Goal: Information Seeking & Learning: Check status

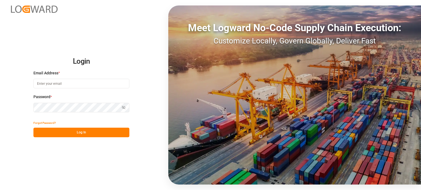
type input "[PERSON_NAME][EMAIL_ADDRESS][PERSON_NAME][DOMAIN_NAME]"
click at [115, 136] on button "Log In" at bounding box center [81, 133] width 96 height 10
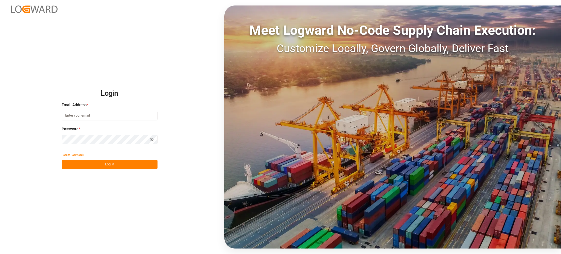
type input "[PERSON_NAME][EMAIL_ADDRESS][PERSON_NAME][DOMAIN_NAME]"
click at [131, 163] on button "Log In" at bounding box center [110, 164] width 96 height 10
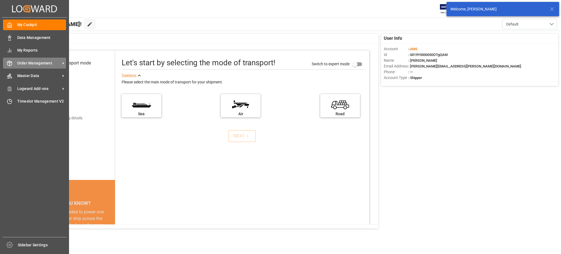
click at [11, 62] on polyline at bounding box center [9, 62] width 4 height 1
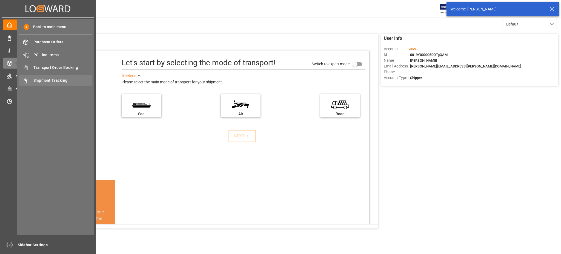
click at [37, 79] on span "Shipment Tracking" at bounding box center [62, 81] width 59 height 6
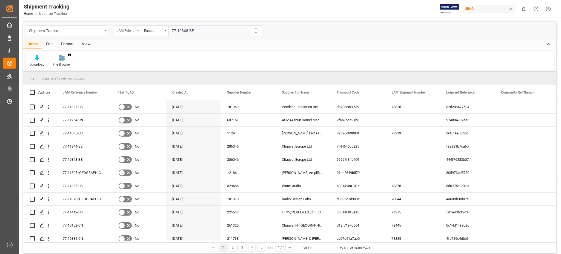
type input "77-10848-BE"
click at [256, 28] on icon "search button" at bounding box center [256, 30] width 7 height 7
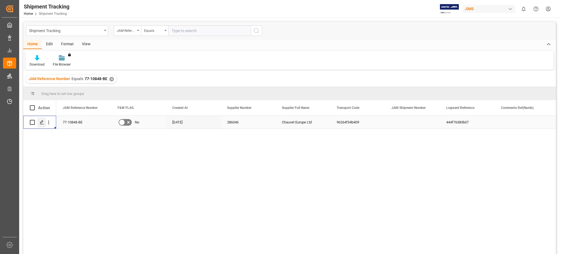
click at [45, 122] on div "Press SPACE to select this row." at bounding box center [42, 122] width 8 height 10
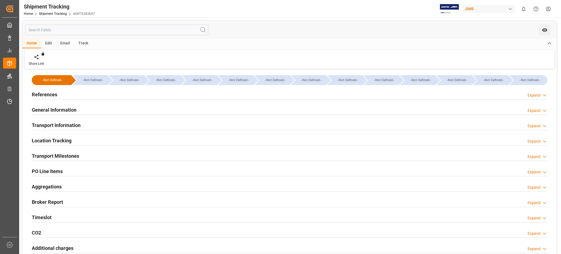
type input "9253739"
click at [52, 94] on h2 "References" at bounding box center [44, 94] width 25 height 7
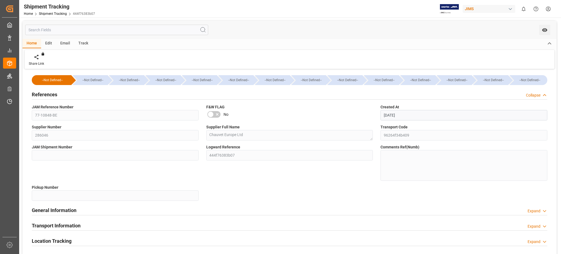
click at [56, 94] on h2 "References" at bounding box center [44, 94] width 25 height 7
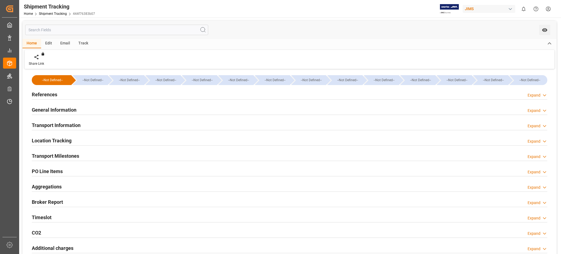
click at [58, 110] on h2 "General Information" at bounding box center [54, 109] width 45 height 7
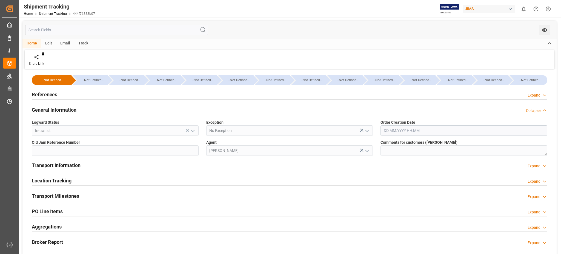
click at [58, 110] on h2 "General Information" at bounding box center [54, 109] width 45 height 7
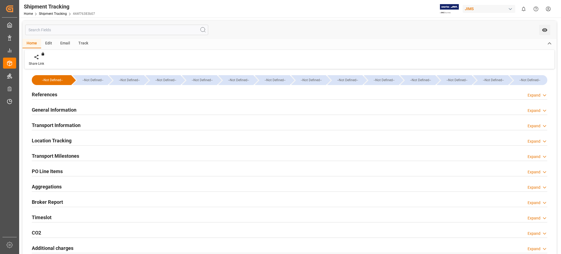
click at [62, 127] on h2 "Transport Information" at bounding box center [56, 124] width 49 height 7
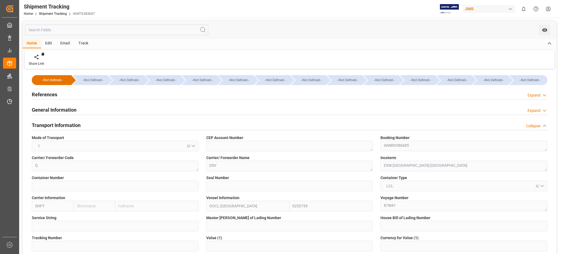
click at [377, 145] on div "Booking Number SANR0386685" at bounding box center [464, 143] width 174 height 20
click at [73, 29] on input "text" at bounding box center [116, 30] width 183 height 10
click at [66, 12] on span "Shipment Tracking" at bounding box center [56, 14] width 34 height 4
click at [62, 14] on link "Shipment Tracking" at bounding box center [53, 14] width 28 height 4
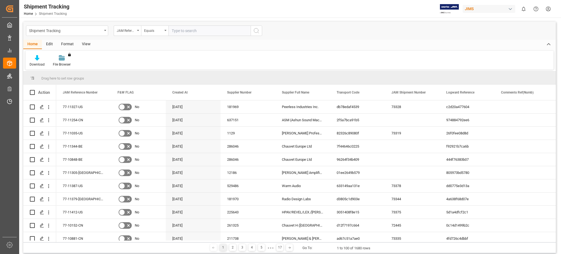
click at [208, 33] on input "text" at bounding box center [209, 30] width 82 height 10
type input "77-10483-BE"
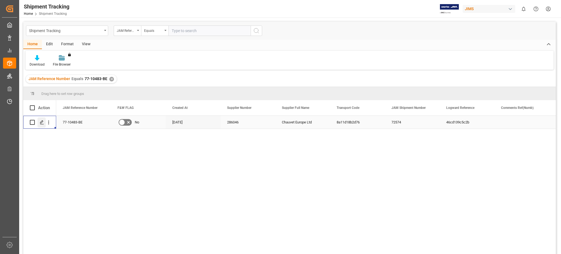
click at [43, 122] on icon "Press SPACE to select this row." at bounding box center [42, 122] width 4 height 4
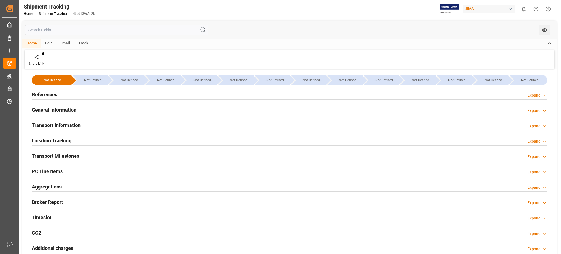
type input "45414"
click at [64, 124] on h2 "Transport Information" at bounding box center [56, 124] width 49 height 7
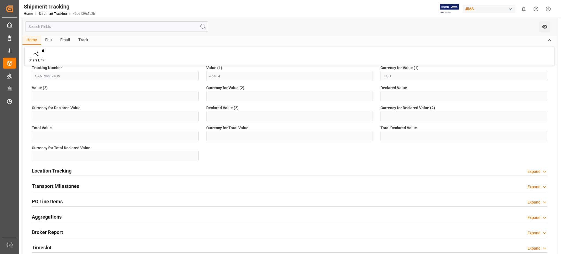
scroll to position [182, 0]
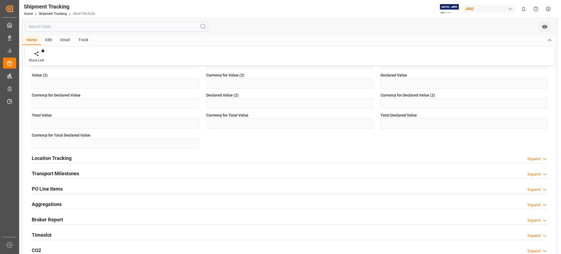
drag, startPoint x: 59, startPoint y: 230, endPoint x: 73, endPoint y: 231, distance: 14.8
click at [58, 231] on div "Timeslot Expand" at bounding box center [289, 234] width 515 height 10
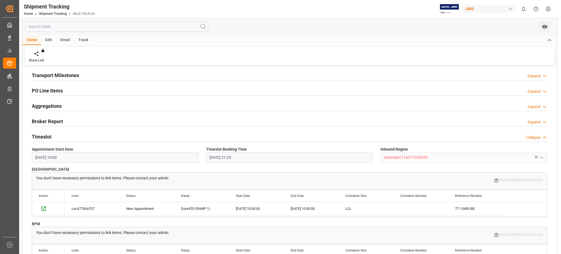
scroll to position [292, 0]
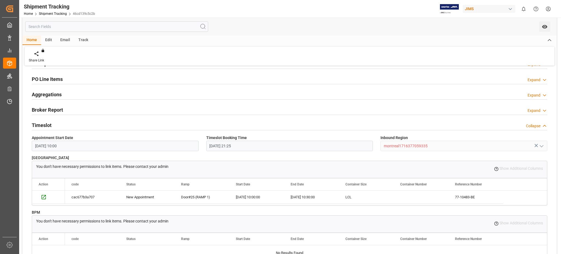
click at [73, 24] on input "text" at bounding box center [116, 26] width 183 height 10
click at [49, 12] on link "Shipment Tracking" at bounding box center [53, 14] width 28 height 4
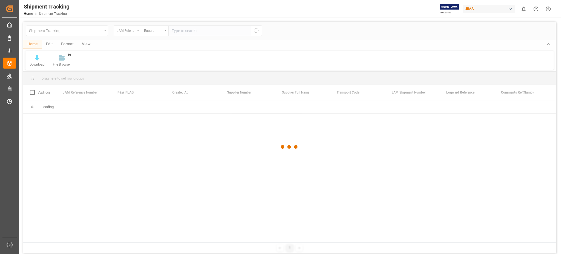
click at [49, 30] on div at bounding box center [289, 147] width 532 height 250
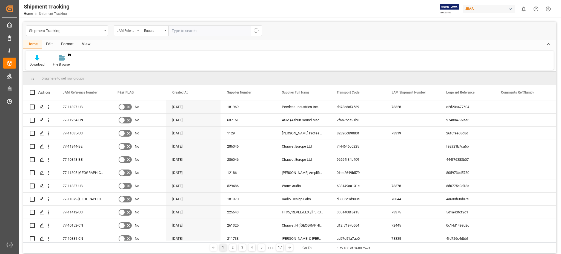
click at [194, 28] on input "text" at bounding box center [209, 30] width 82 height 10
paste input "77-11337-BE"
type input "77-11337-BE"
click at [257, 33] on icon "search button" at bounding box center [256, 30] width 7 height 7
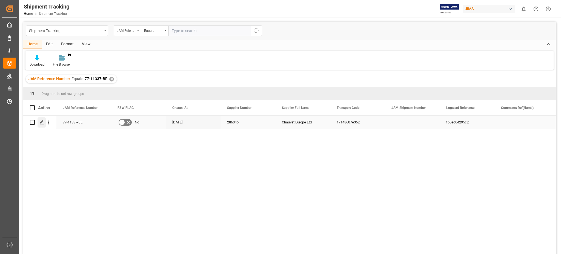
click at [39, 120] on div "Press SPACE to select this row." at bounding box center [42, 122] width 8 height 10
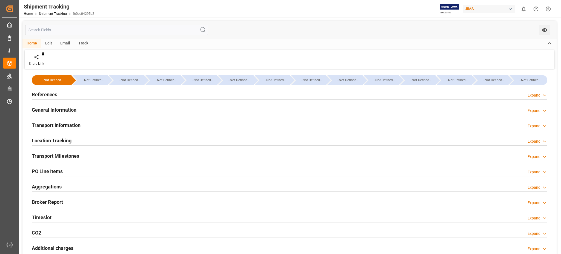
click at [71, 88] on div "References Expand" at bounding box center [289, 94] width 523 height 15
click at [75, 102] on div "References Expand" at bounding box center [289, 94] width 523 height 15
click at [77, 108] on div "General Information Expand" at bounding box center [289, 109] width 515 height 10
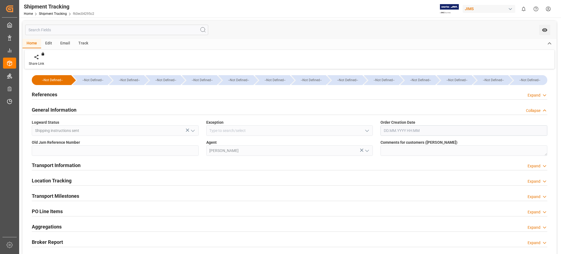
click at [80, 165] on h2 "Transport Information" at bounding box center [56, 164] width 49 height 7
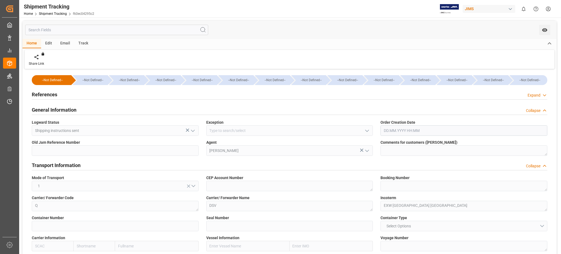
click at [67, 109] on h2 "General Information" at bounding box center [54, 109] width 45 height 7
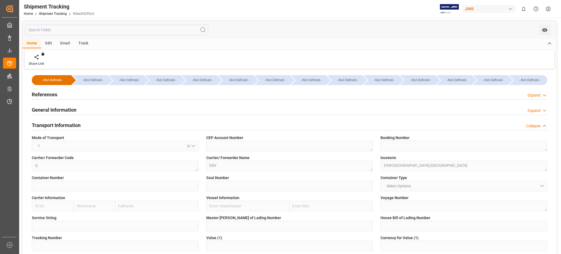
click at [64, 123] on h2 "Transport Information" at bounding box center [56, 124] width 49 height 7
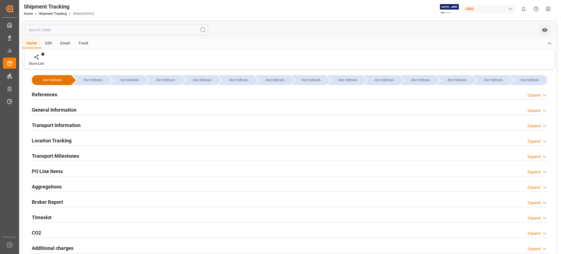
click at [70, 141] on h2 "Location Tracking" at bounding box center [52, 140] width 40 height 7
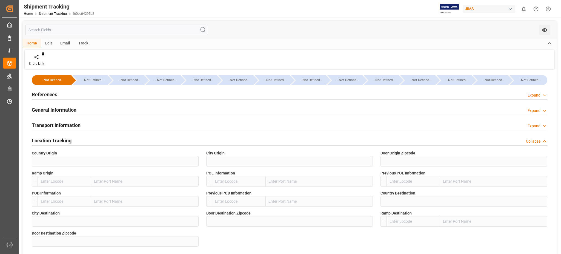
click at [70, 141] on h2 "Location Tracking" at bounding box center [52, 140] width 40 height 7
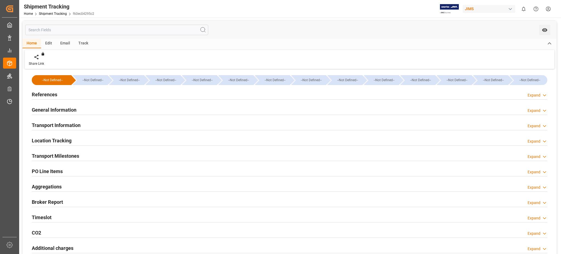
click at [85, 155] on div "Transport Milestones Expand" at bounding box center [289, 155] width 515 height 10
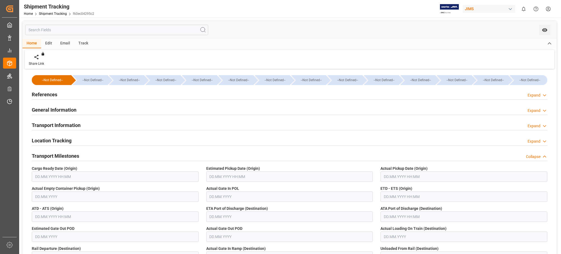
click at [85, 155] on div "Transport Milestones Collapse" at bounding box center [289, 155] width 515 height 10
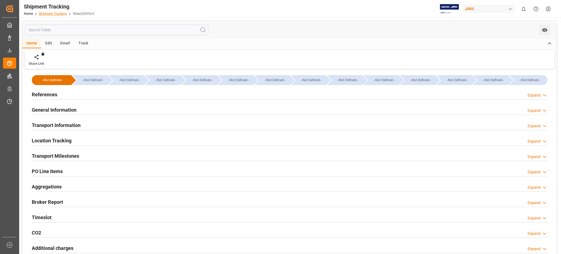
click at [64, 15] on link "Shipment Tracking" at bounding box center [53, 14] width 28 height 4
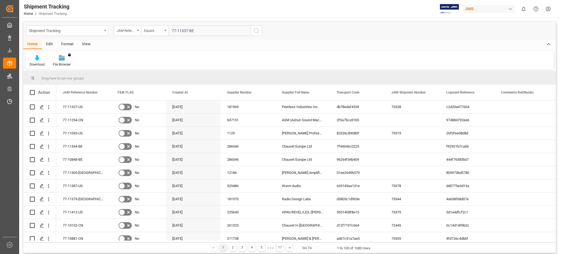
type input "77-11337-BE"
click at [259, 33] on icon "search button" at bounding box center [256, 30] width 7 height 7
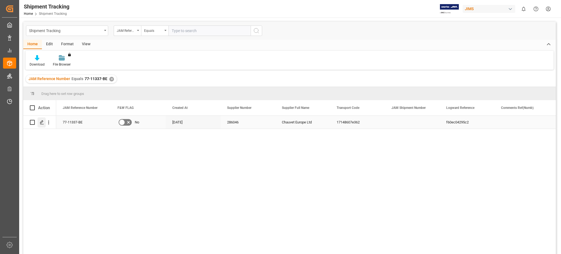
click at [42, 121] on icon "Press SPACE to select this row." at bounding box center [42, 122] width 4 height 4
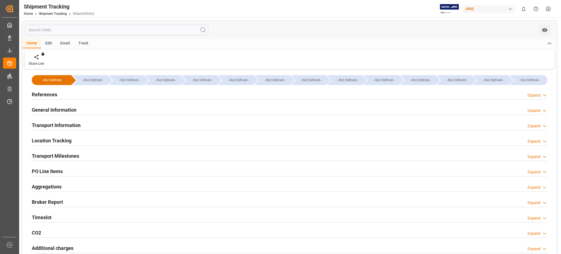
click at [49, 105] on div "General Information" at bounding box center [54, 109] width 45 height 10
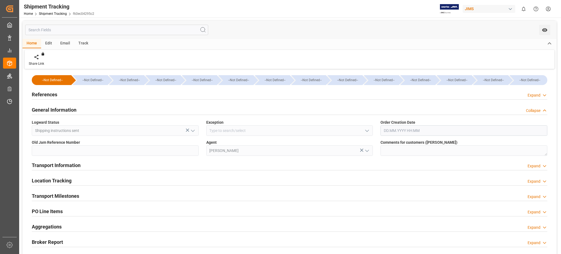
click at [60, 160] on div "Transport Information" at bounding box center [56, 164] width 49 height 10
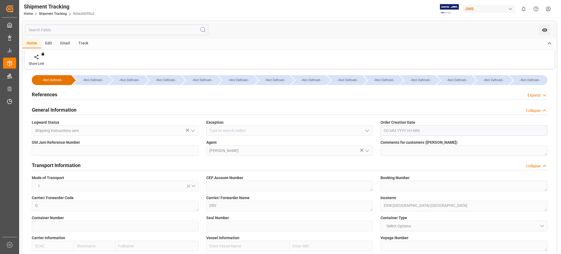
click at [68, 164] on h2 "Transport Information" at bounding box center [56, 164] width 49 height 7
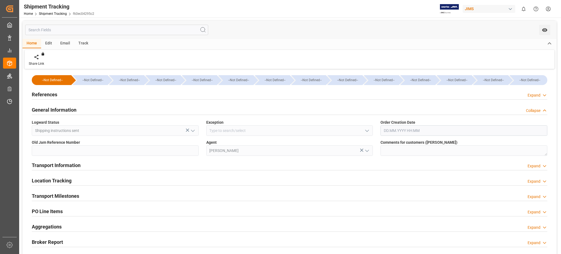
click at [62, 111] on h2 "General Information" at bounding box center [54, 109] width 45 height 7
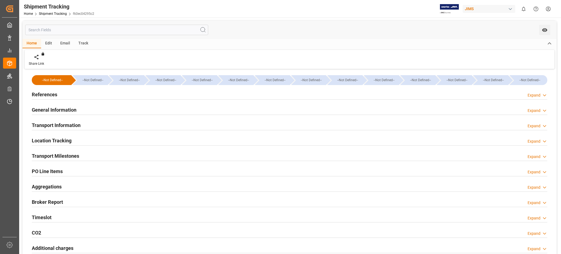
click at [53, 93] on h2 "References" at bounding box center [44, 94] width 25 height 7
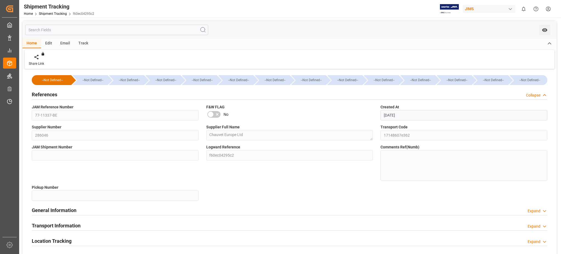
click at [47, 96] on h2 "References" at bounding box center [44, 94] width 25 height 7
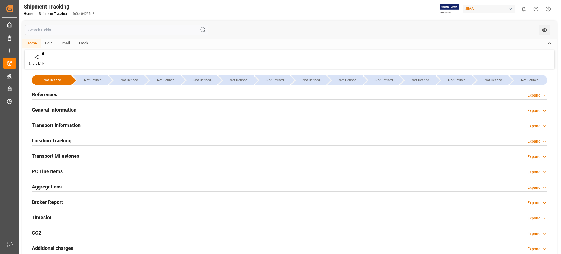
click at [62, 109] on h2 "General Information" at bounding box center [54, 109] width 45 height 7
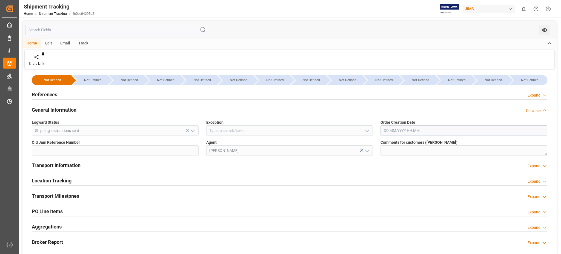
click at [67, 105] on div "General Information" at bounding box center [54, 109] width 45 height 10
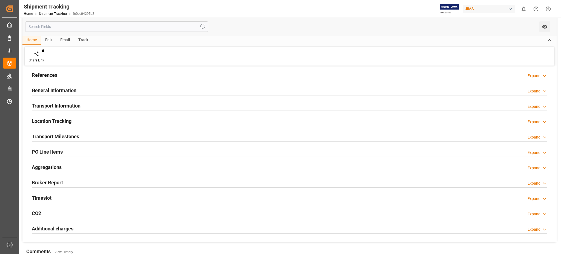
scroll to position [36, 0]
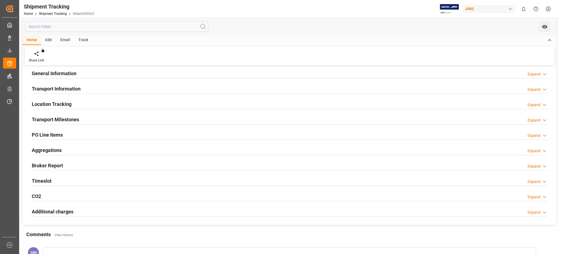
click at [58, 119] on h2 "Transport Milestones" at bounding box center [55, 119] width 47 height 7
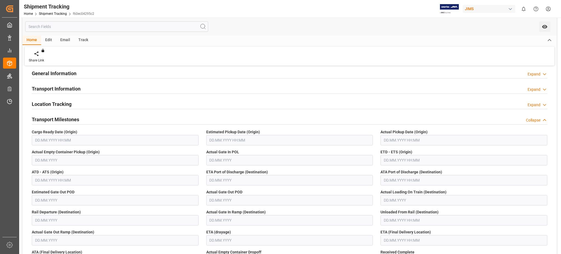
click at [70, 119] on h2 "Transport Milestones" at bounding box center [55, 119] width 47 height 7
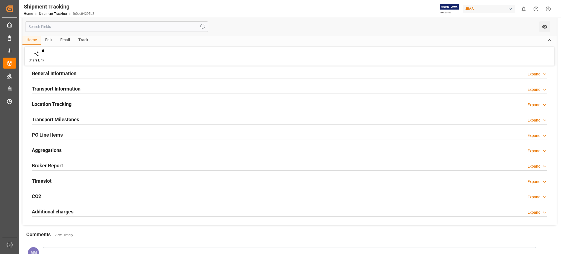
click at [66, 102] on h2 "Location Tracking" at bounding box center [52, 103] width 40 height 7
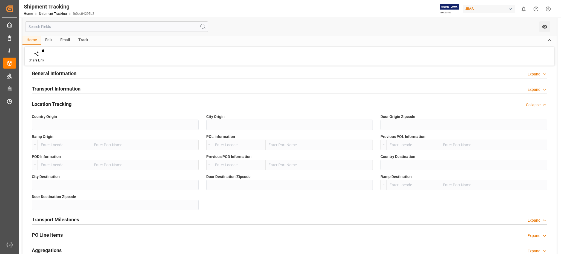
click at [73, 102] on div "Location Tracking Collapse" at bounding box center [289, 103] width 515 height 10
